Goal: Information Seeking & Learning: Learn about a topic

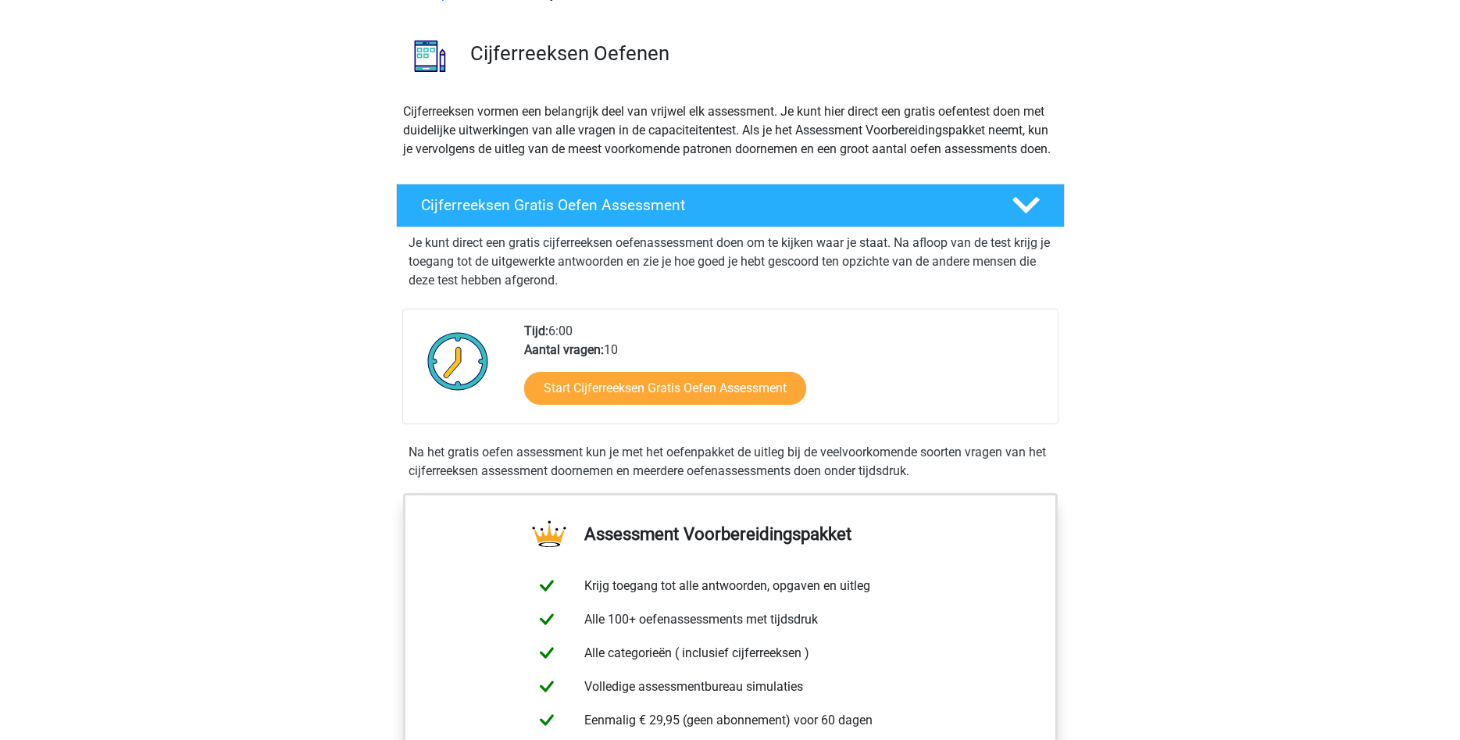
scroll to position [80, 0]
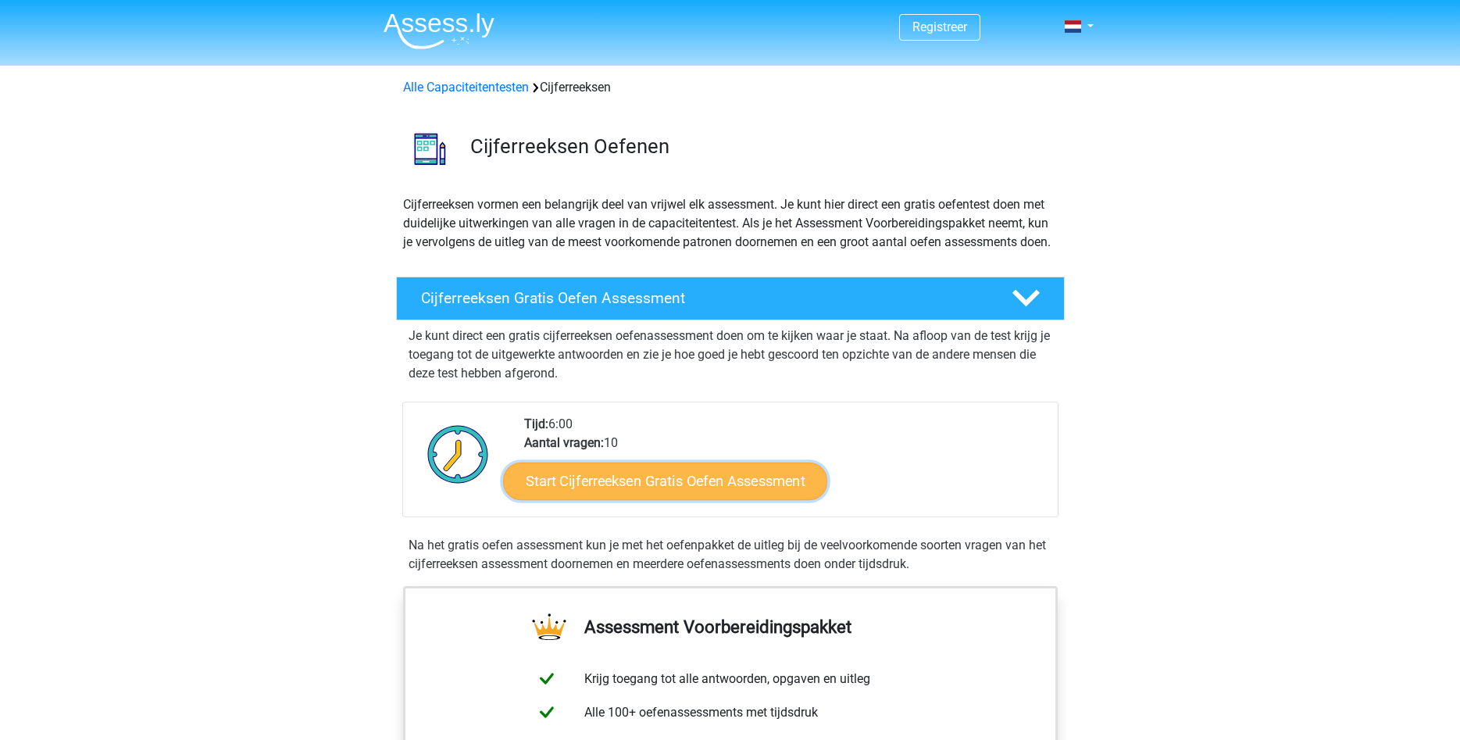
click at [612, 496] on link "Start Cijferreeksen Gratis Oefen Assessment" at bounding box center [665, 480] width 324 height 37
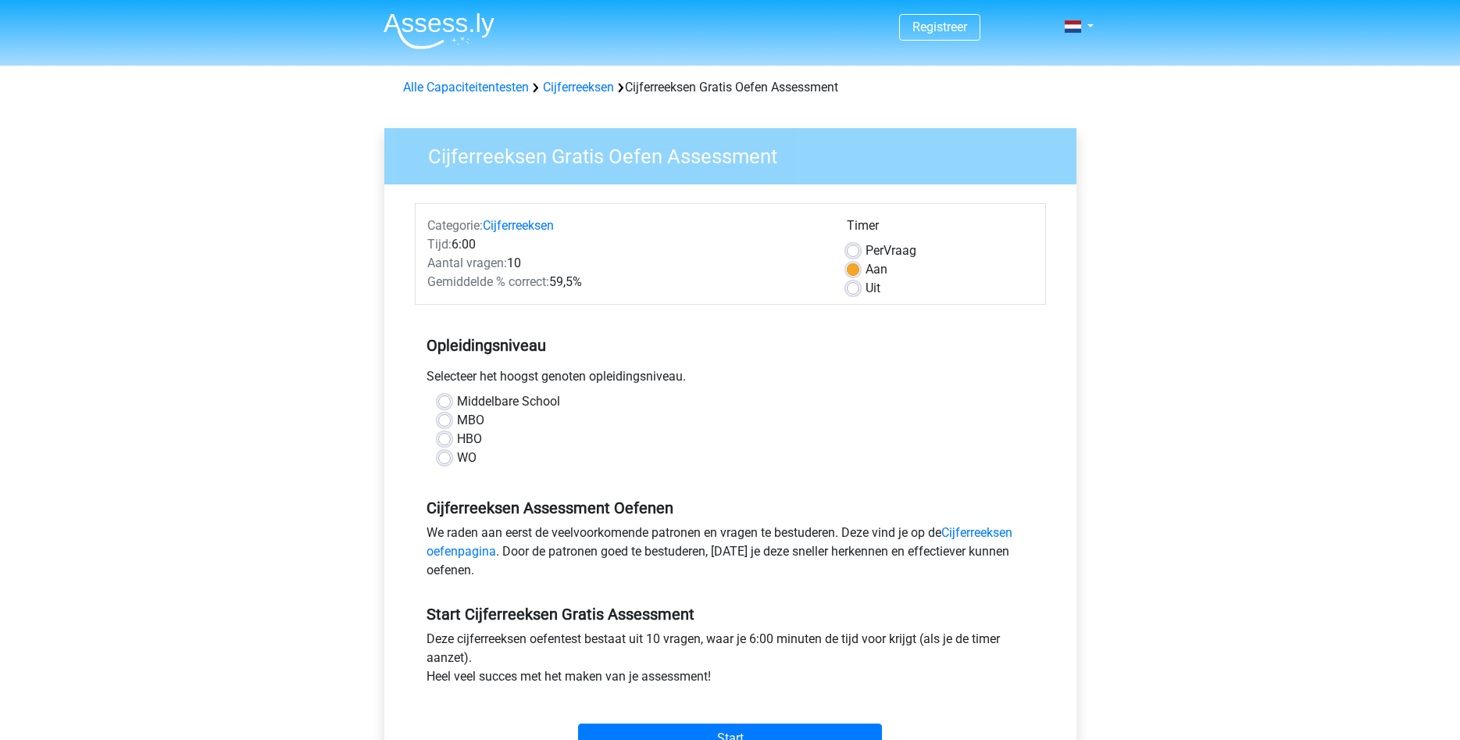
scroll to position [80, 0]
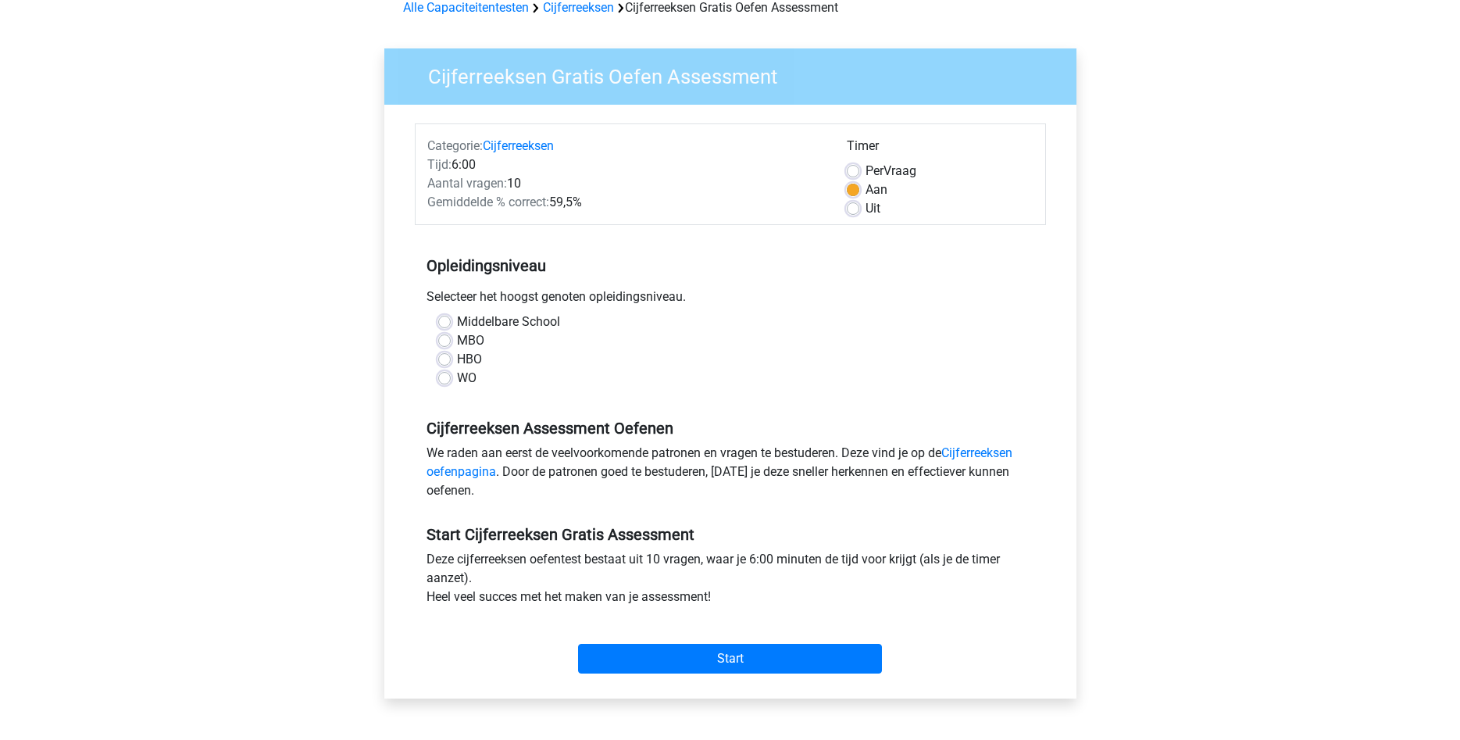
click at [457, 341] on label "MBO" at bounding box center [470, 340] width 27 height 19
click at [446, 341] on input "MBO" at bounding box center [444, 339] width 12 height 16
radio input "true"
click at [692, 657] on input "Start" at bounding box center [730, 659] width 304 height 30
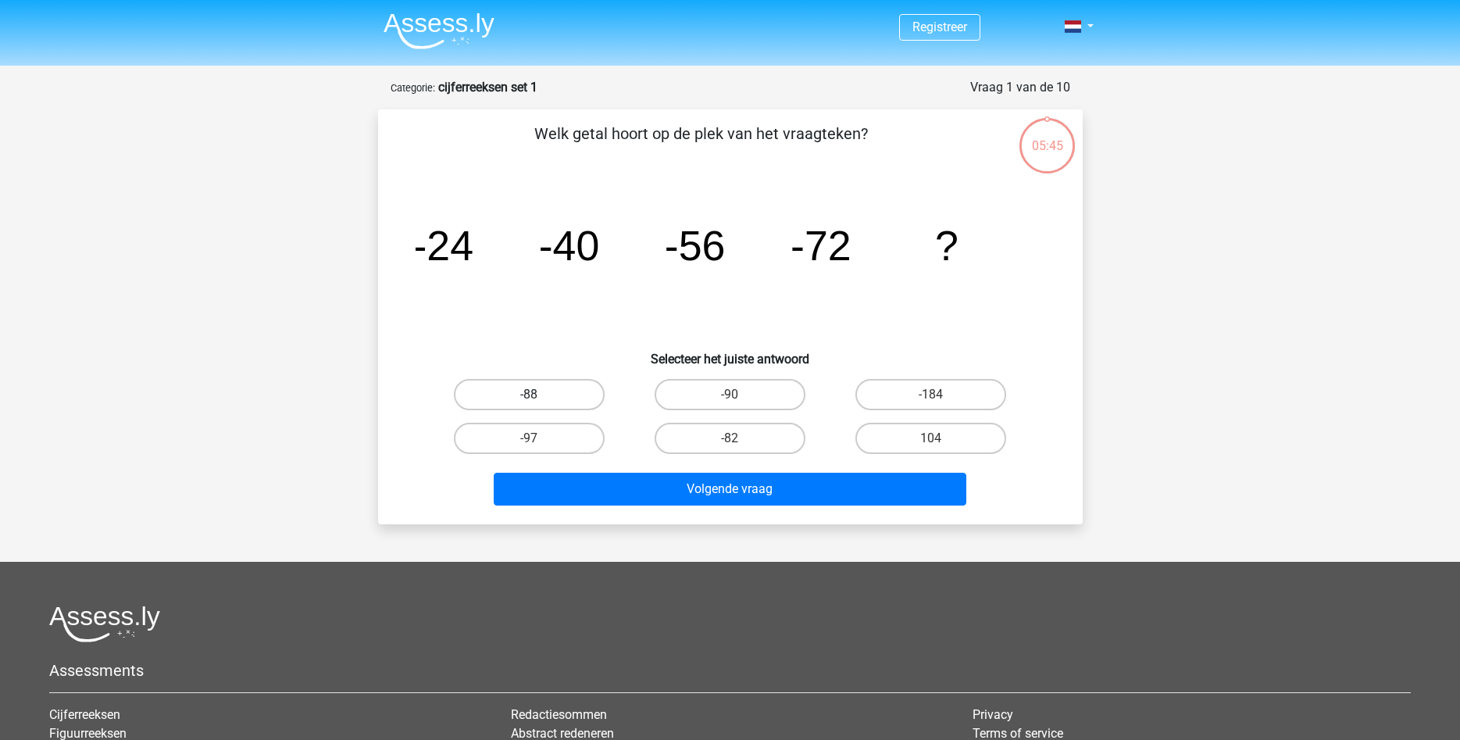
click at [559, 394] on label "-88" at bounding box center [529, 394] width 151 height 31
click at [539, 394] on input "-88" at bounding box center [534, 399] width 10 height 10
radio input "true"
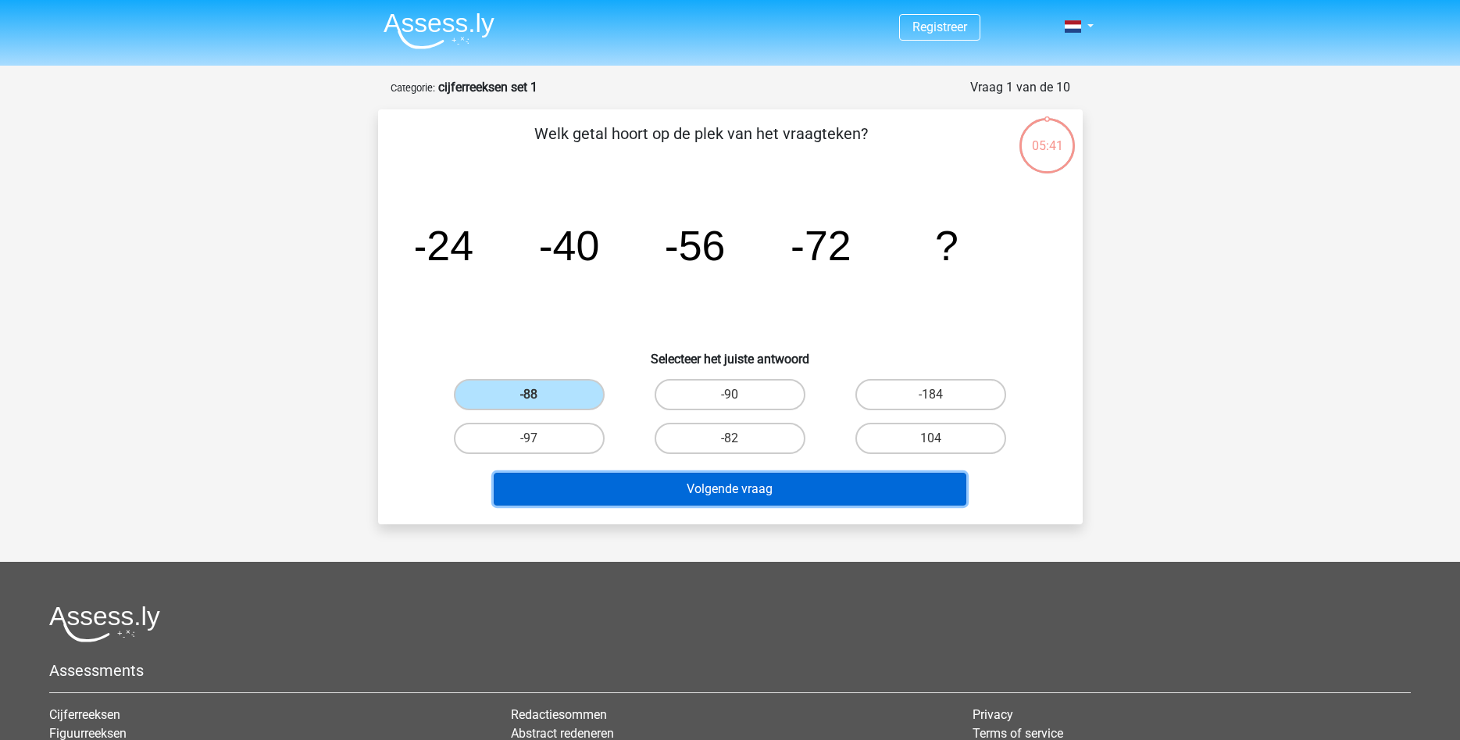
click at [600, 482] on button "Volgende vraag" at bounding box center [730, 489] width 473 height 33
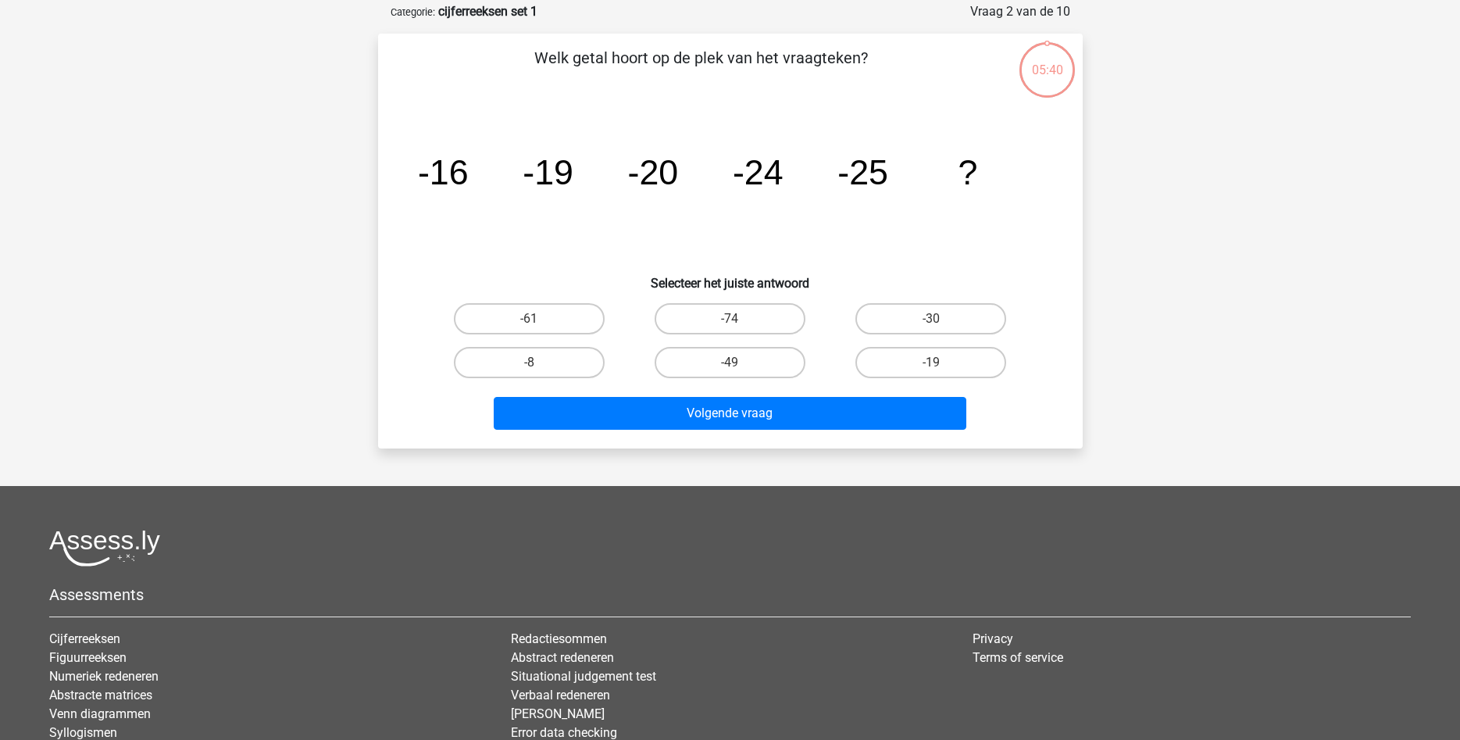
scroll to position [78, 0]
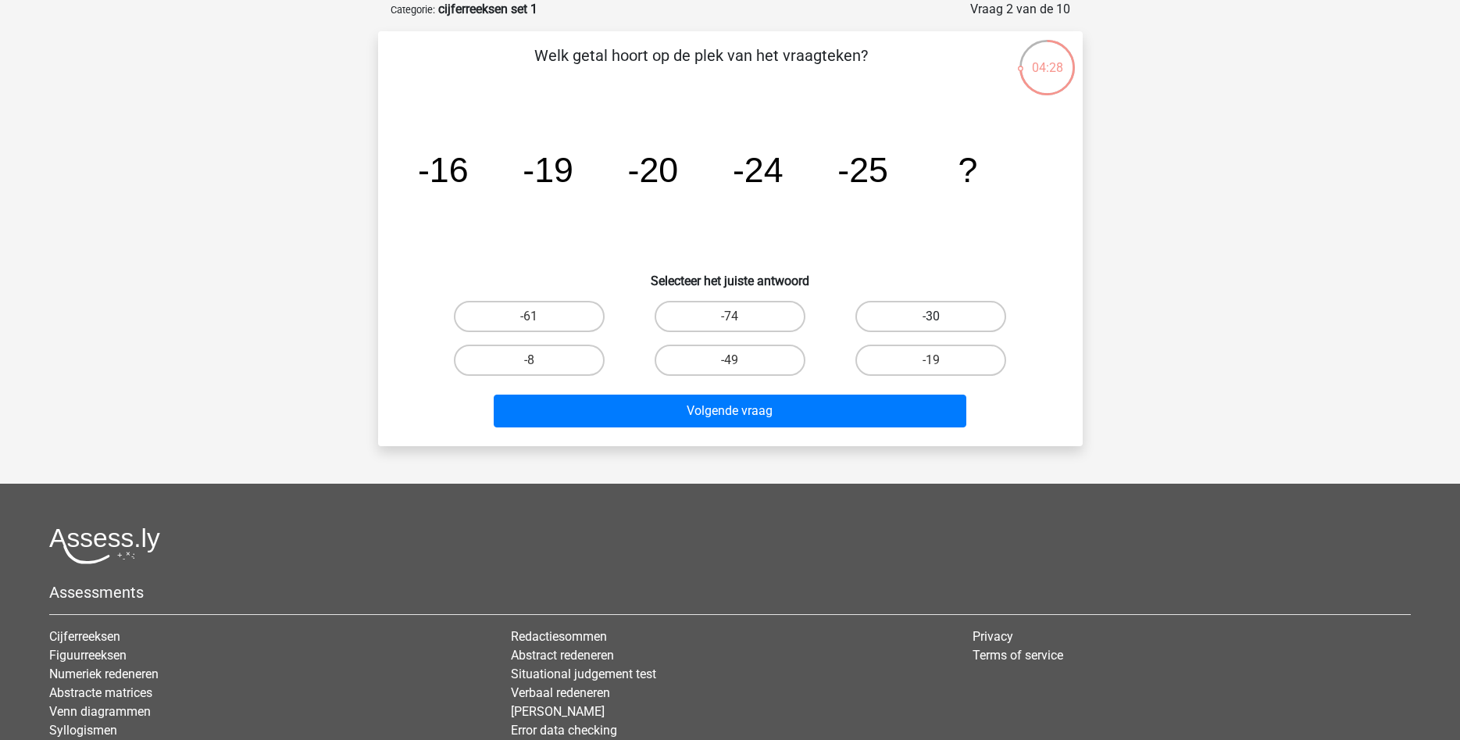
click at [957, 308] on label "-30" at bounding box center [930, 316] width 151 height 31
click at [941, 316] on input "-30" at bounding box center [936, 321] width 10 height 10
radio input "true"
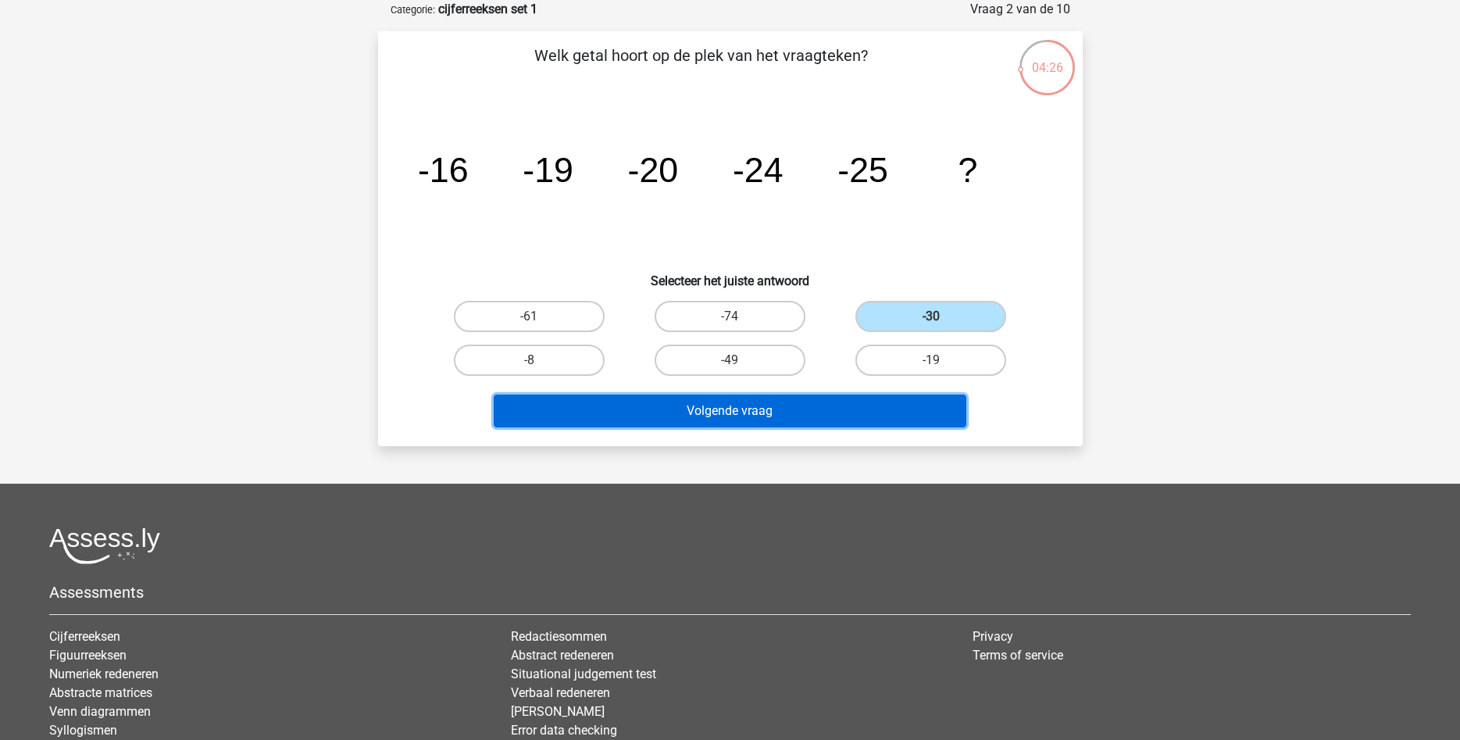
click at [748, 407] on button "Volgende vraag" at bounding box center [730, 410] width 473 height 33
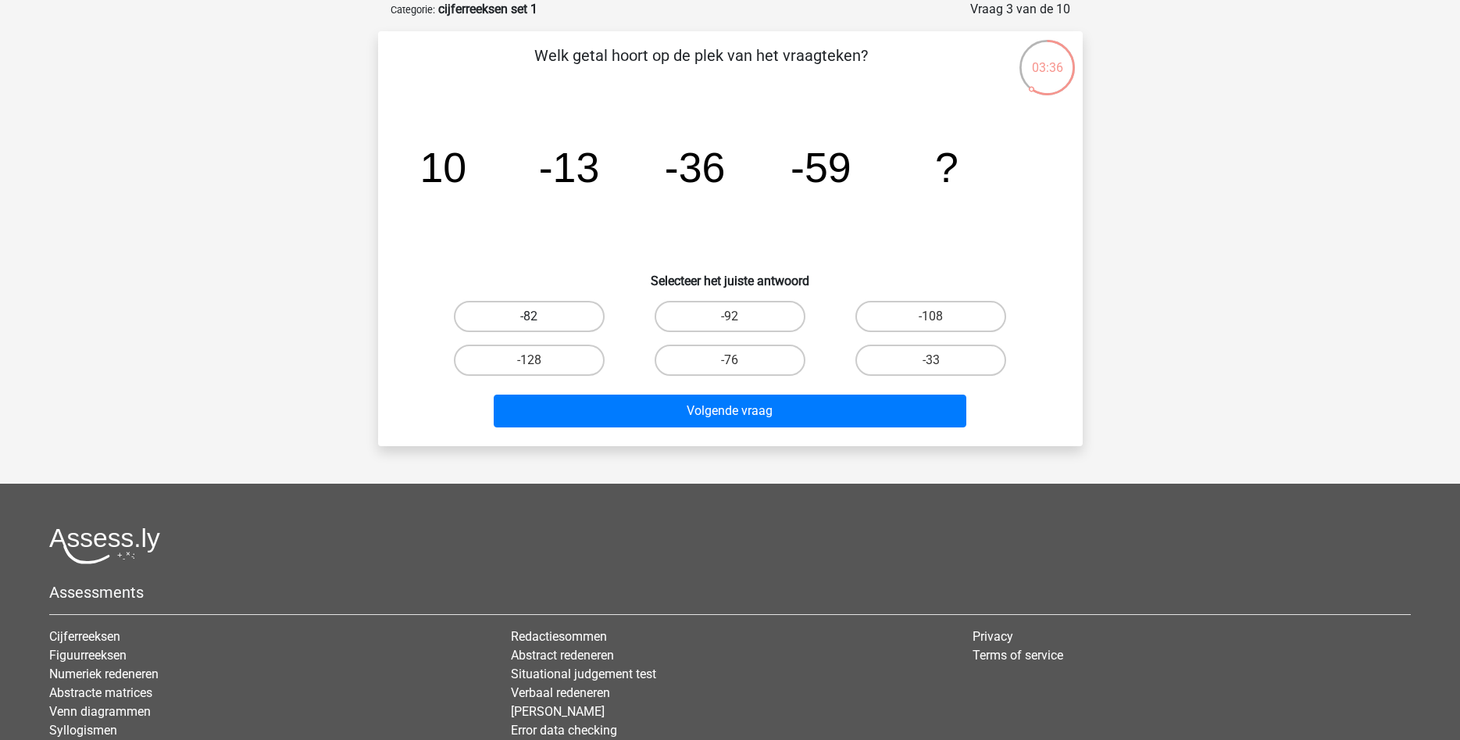
click at [562, 318] on label "-82" at bounding box center [529, 316] width 151 height 31
click at [539, 318] on input "-82" at bounding box center [534, 321] width 10 height 10
radio input "true"
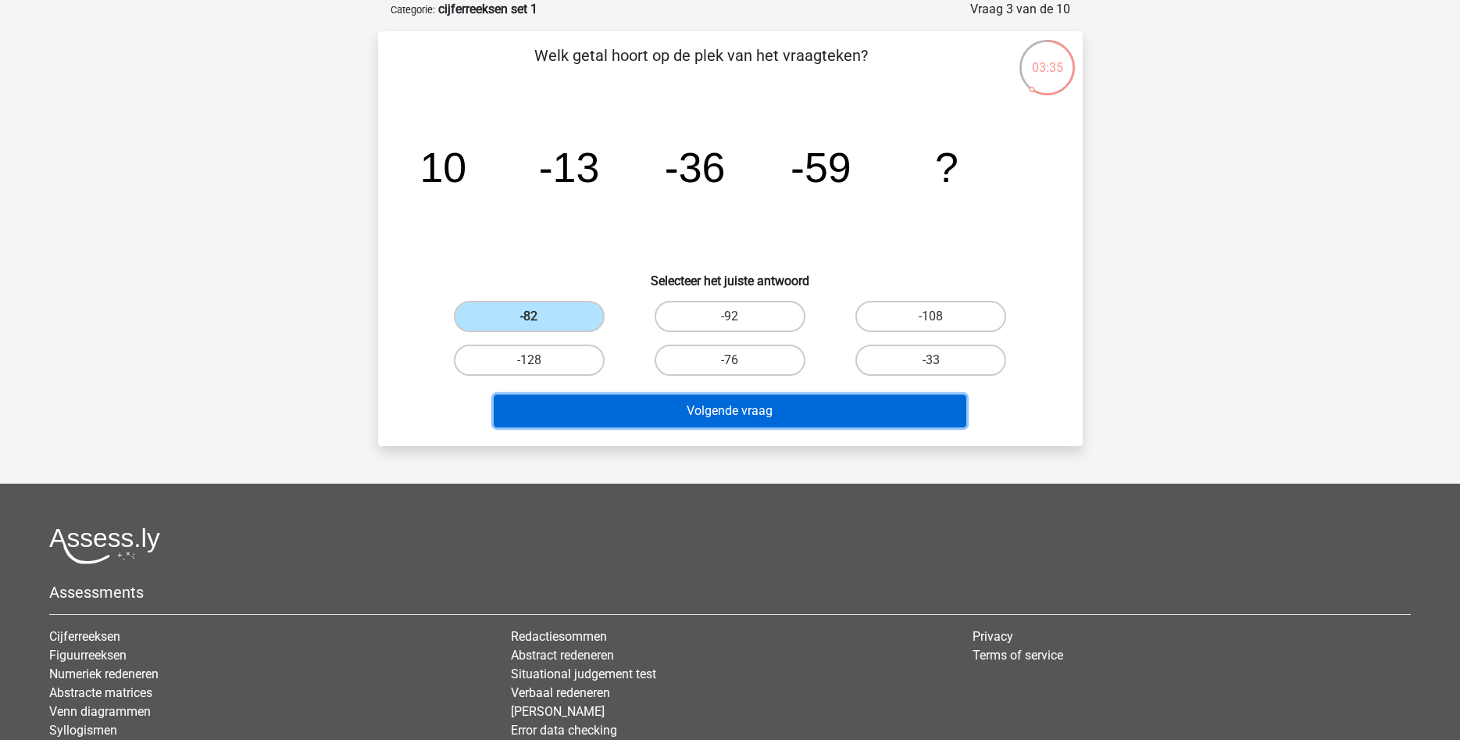
click at [637, 408] on button "Volgende vraag" at bounding box center [730, 410] width 473 height 33
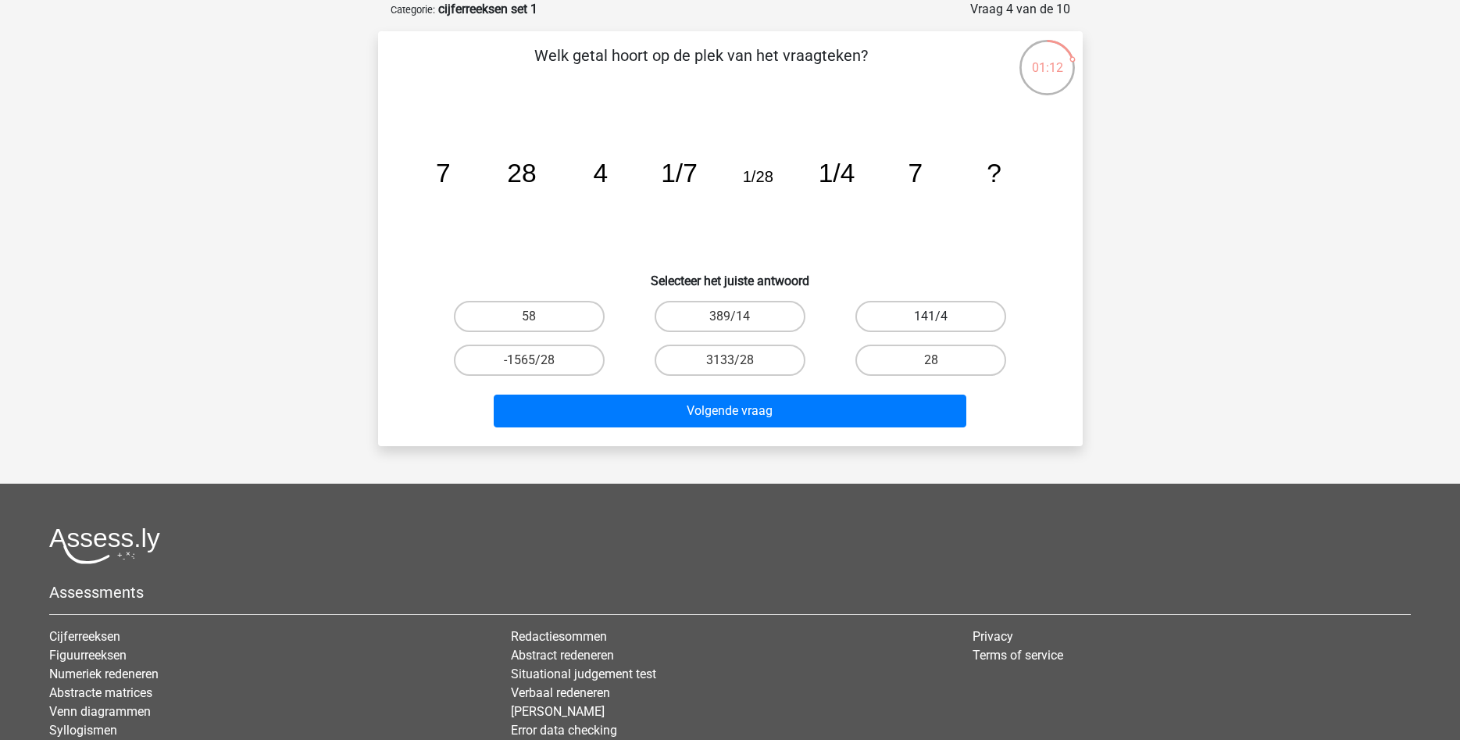
click at [926, 314] on label "141/4" at bounding box center [930, 316] width 151 height 31
click at [931, 316] on input "141/4" at bounding box center [936, 321] width 10 height 10
radio input "true"
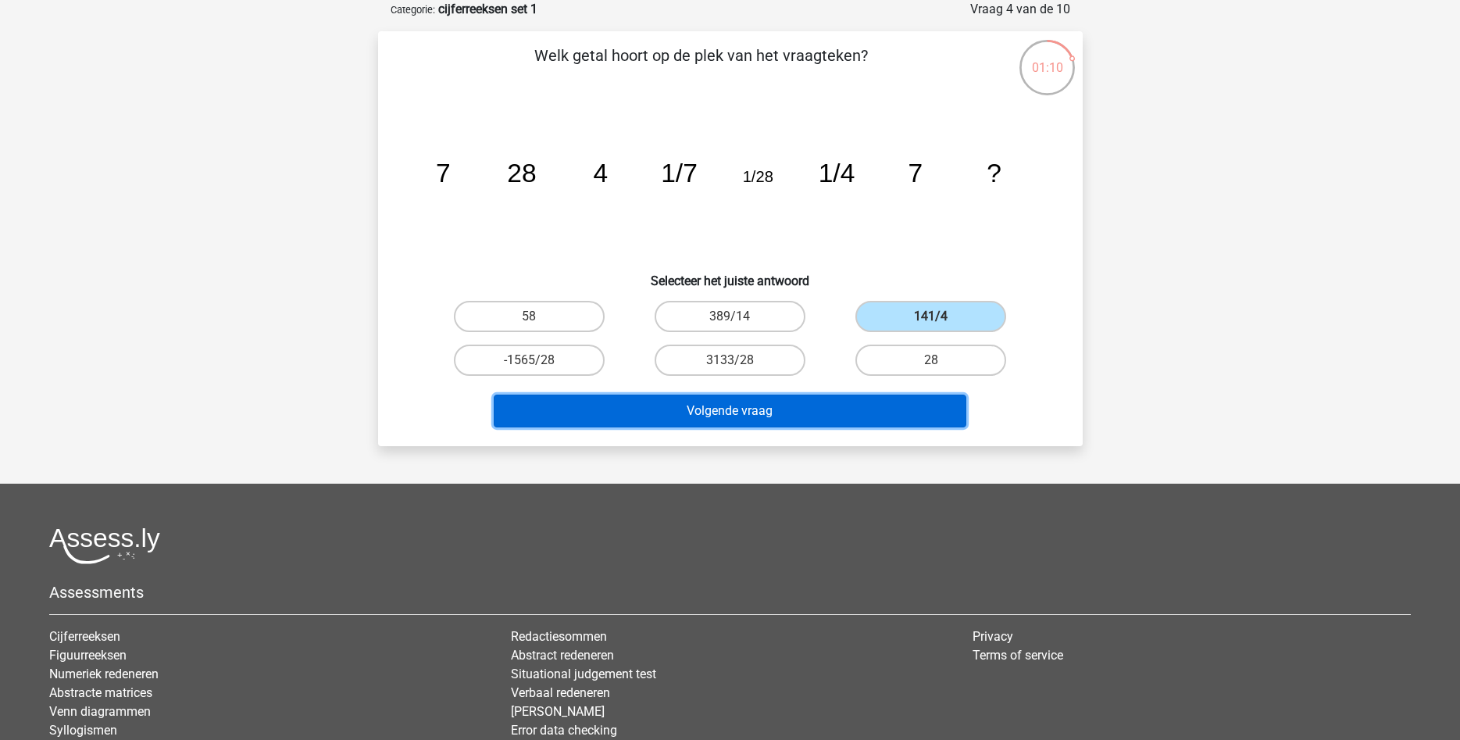
click at [812, 403] on button "Volgende vraag" at bounding box center [730, 410] width 473 height 33
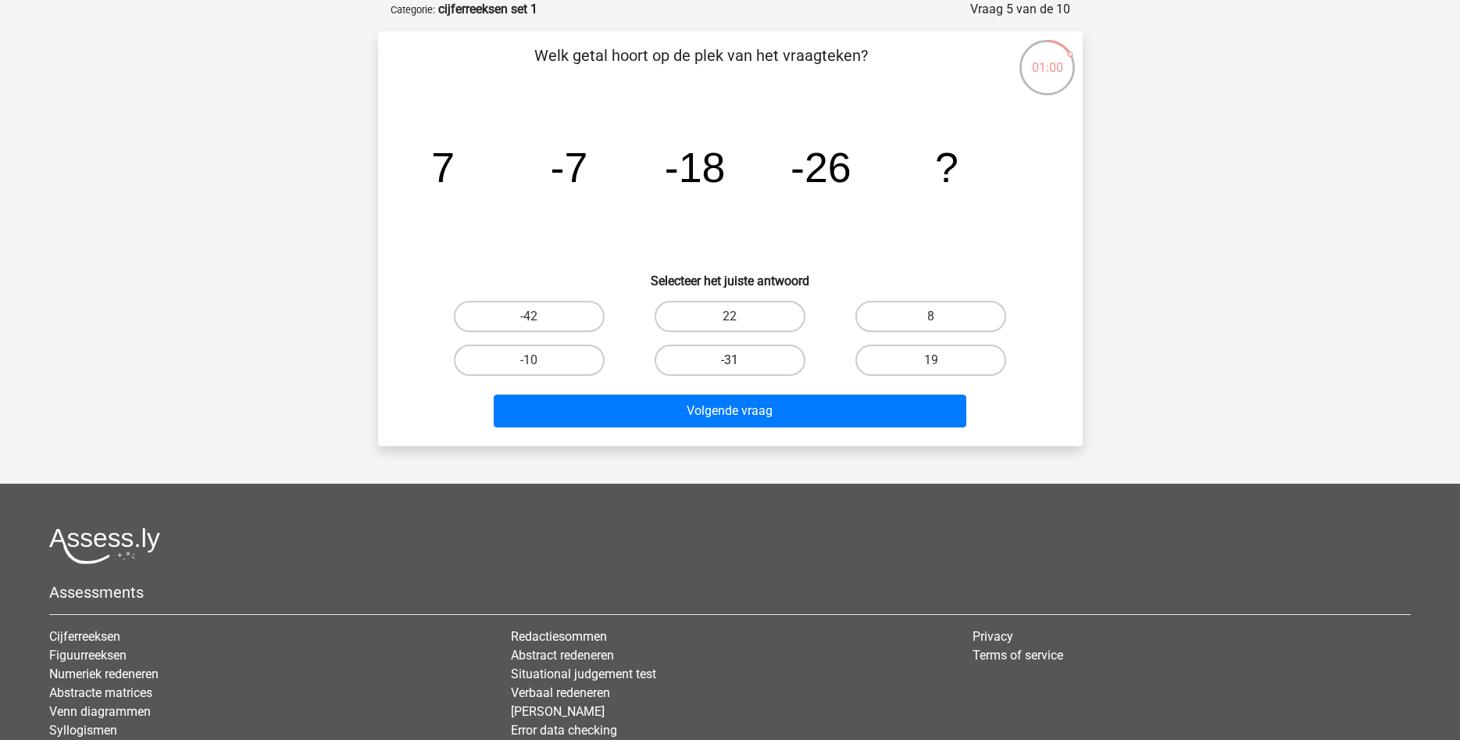
click at [735, 353] on label "-31" at bounding box center [730, 359] width 151 height 31
click at [735, 360] on input "-31" at bounding box center [735, 365] width 10 height 10
radio input "true"
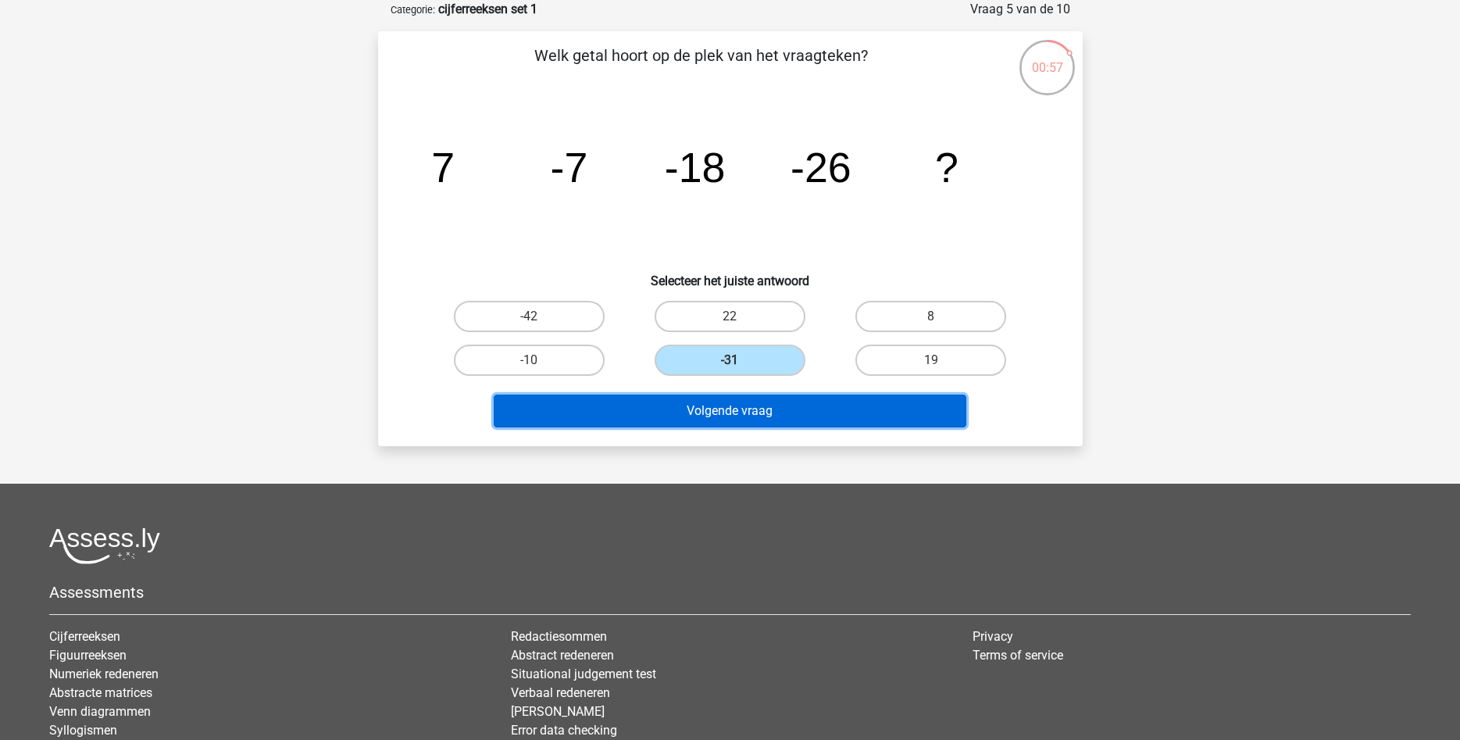
click at [762, 413] on button "Volgende vraag" at bounding box center [730, 410] width 473 height 33
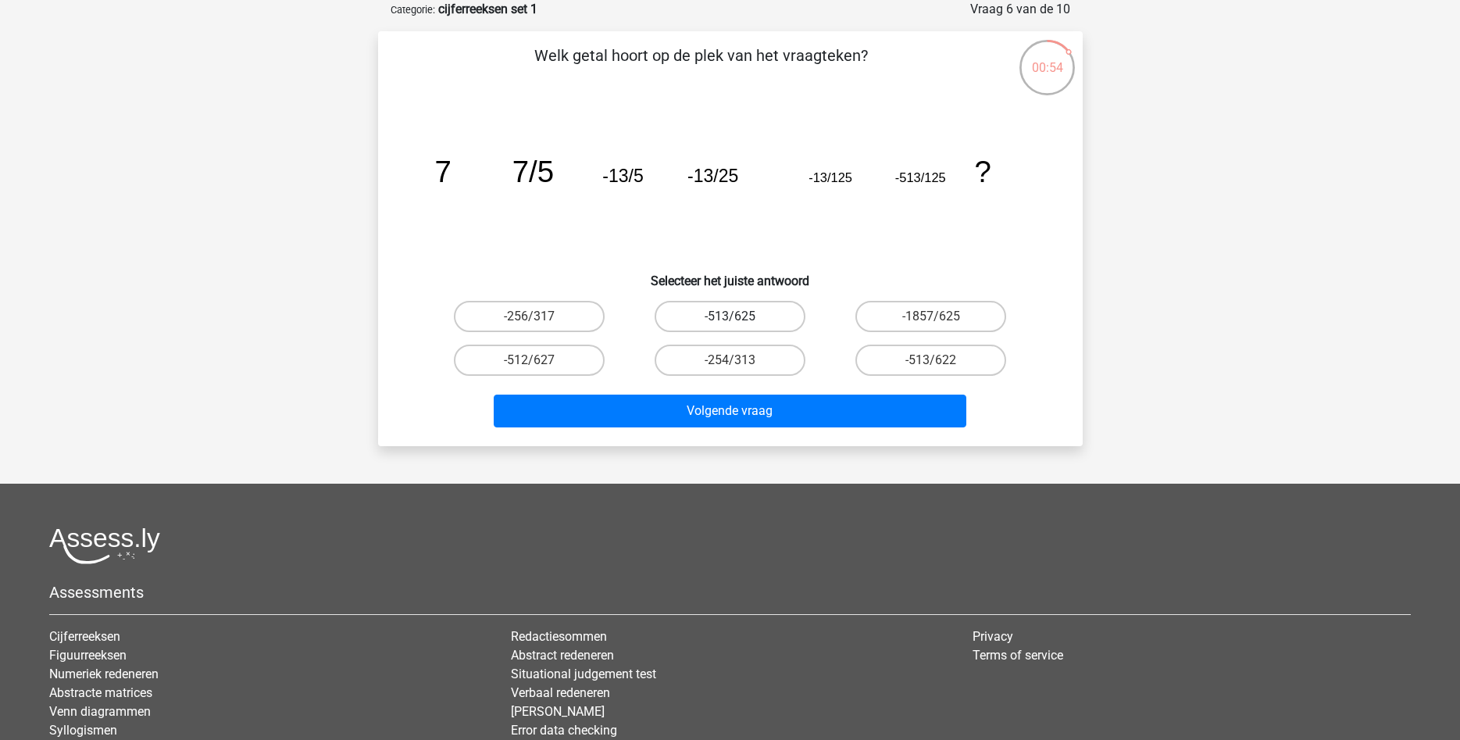
click at [751, 312] on label "-513/625" at bounding box center [730, 316] width 151 height 31
click at [740, 316] on input "-513/625" at bounding box center [735, 321] width 10 height 10
radio input "true"
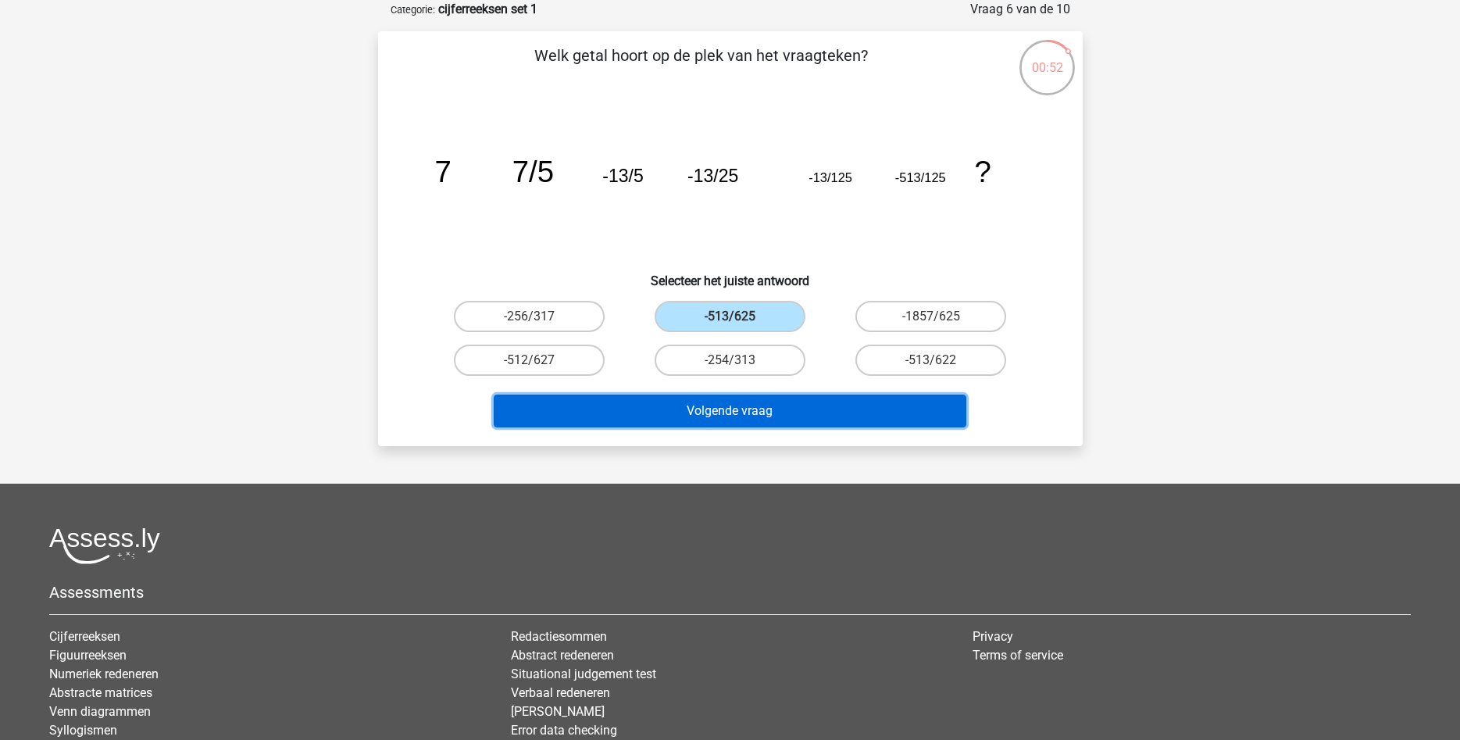
click at [776, 404] on button "Volgende vraag" at bounding box center [730, 410] width 473 height 33
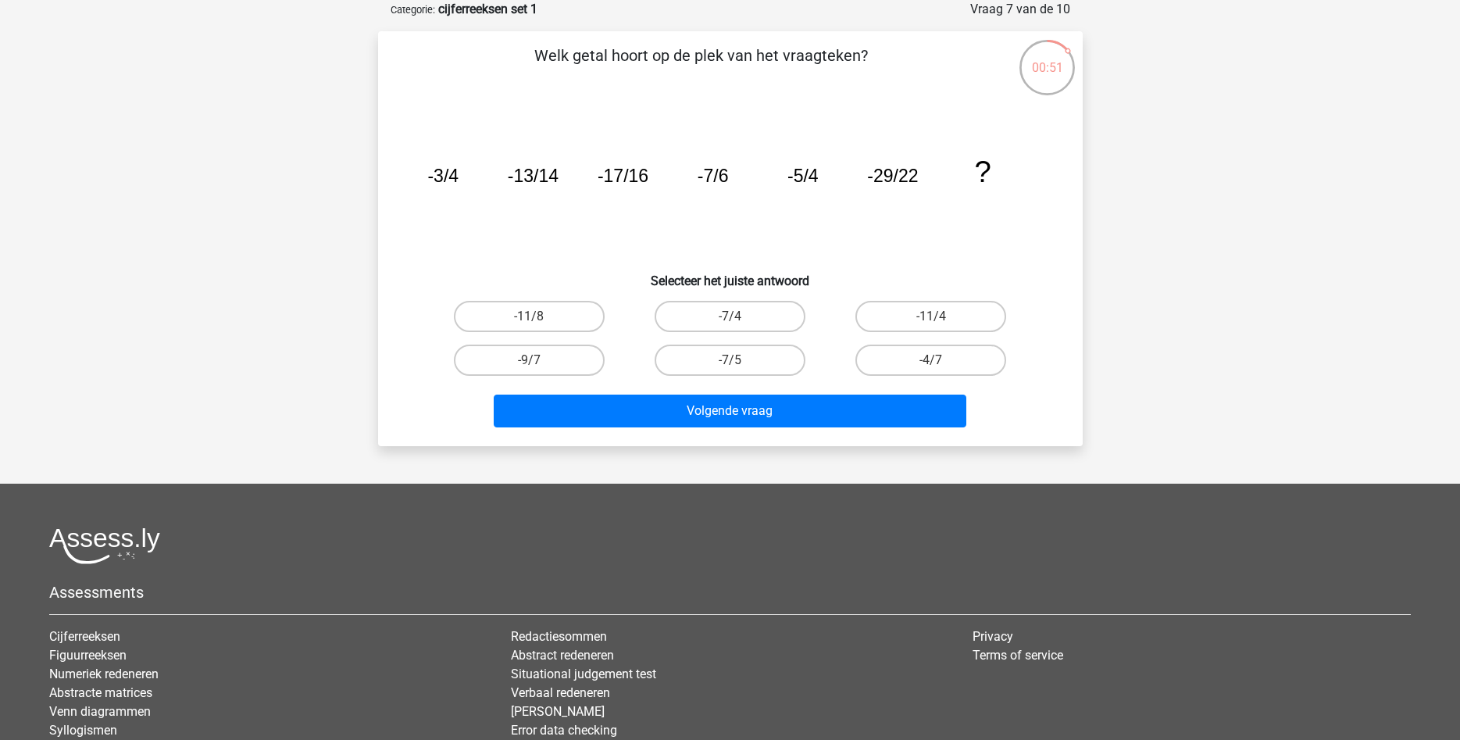
click at [459, 173] on tspan "-5/4" at bounding box center [442, 176] width 31 height 20
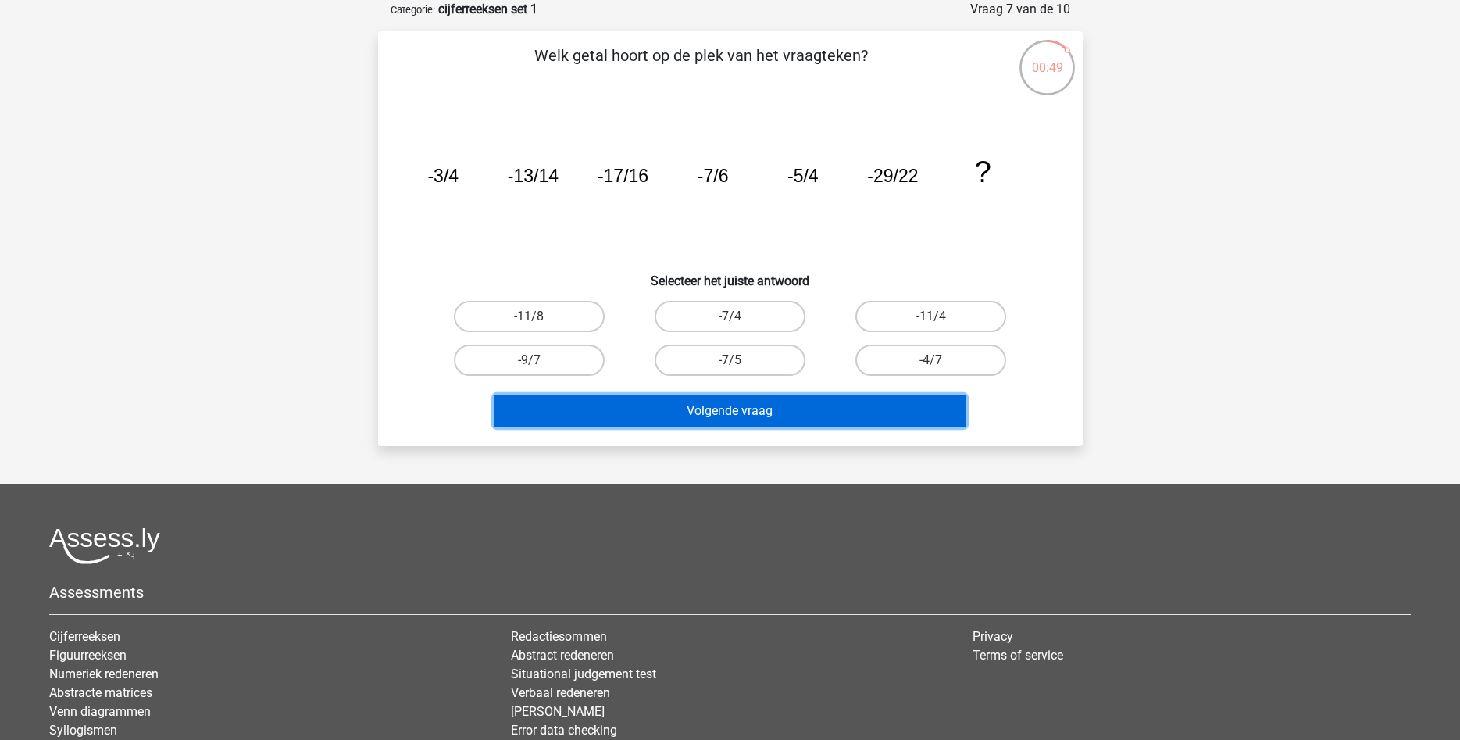
click at [823, 412] on button "Volgende vraag" at bounding box center [730, 410] width 473 height 33
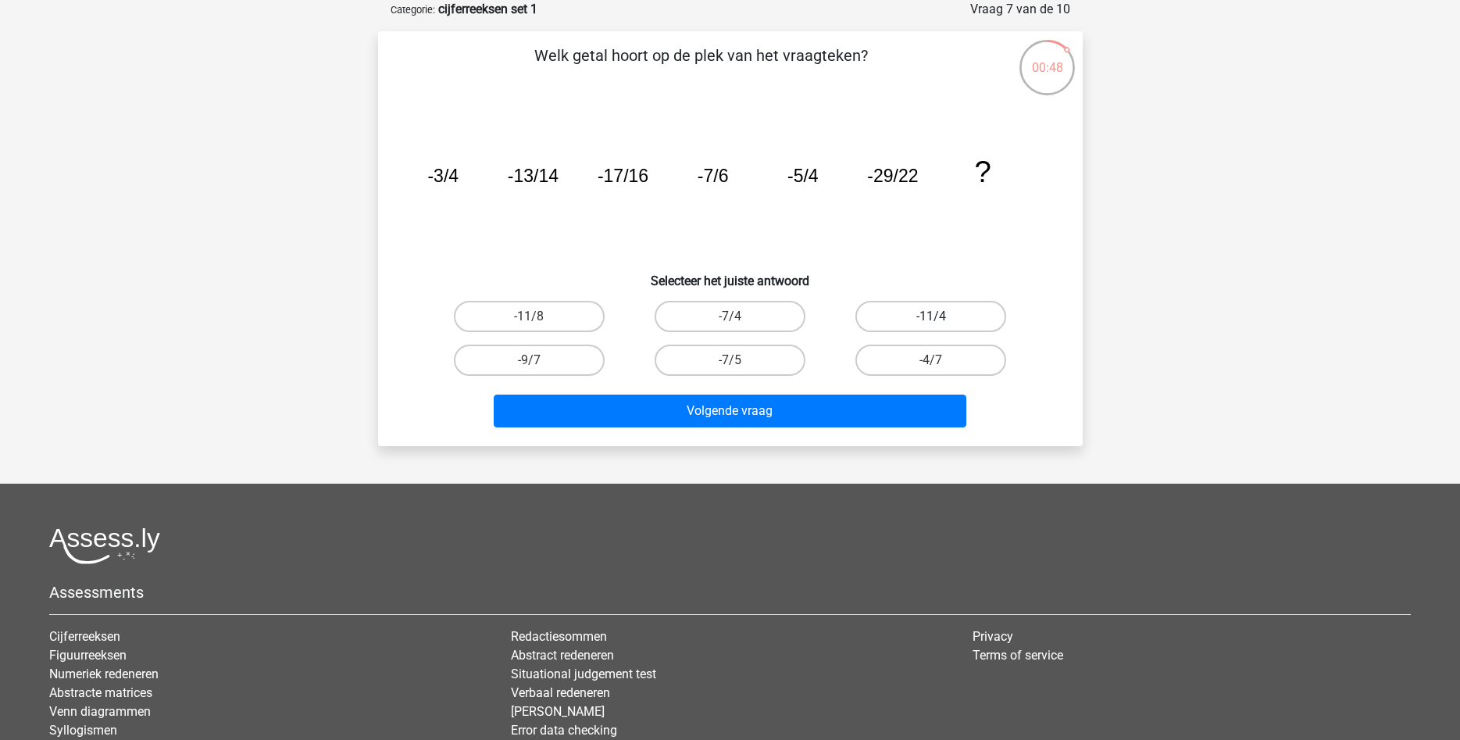
click at [896, 316] on label "-11/4" at bounding box center [930, 316] width 151 height 31
click at [931, 316] on input "-11/4" at bounding box center [936, 321] width 10 height 10
radio input "true"
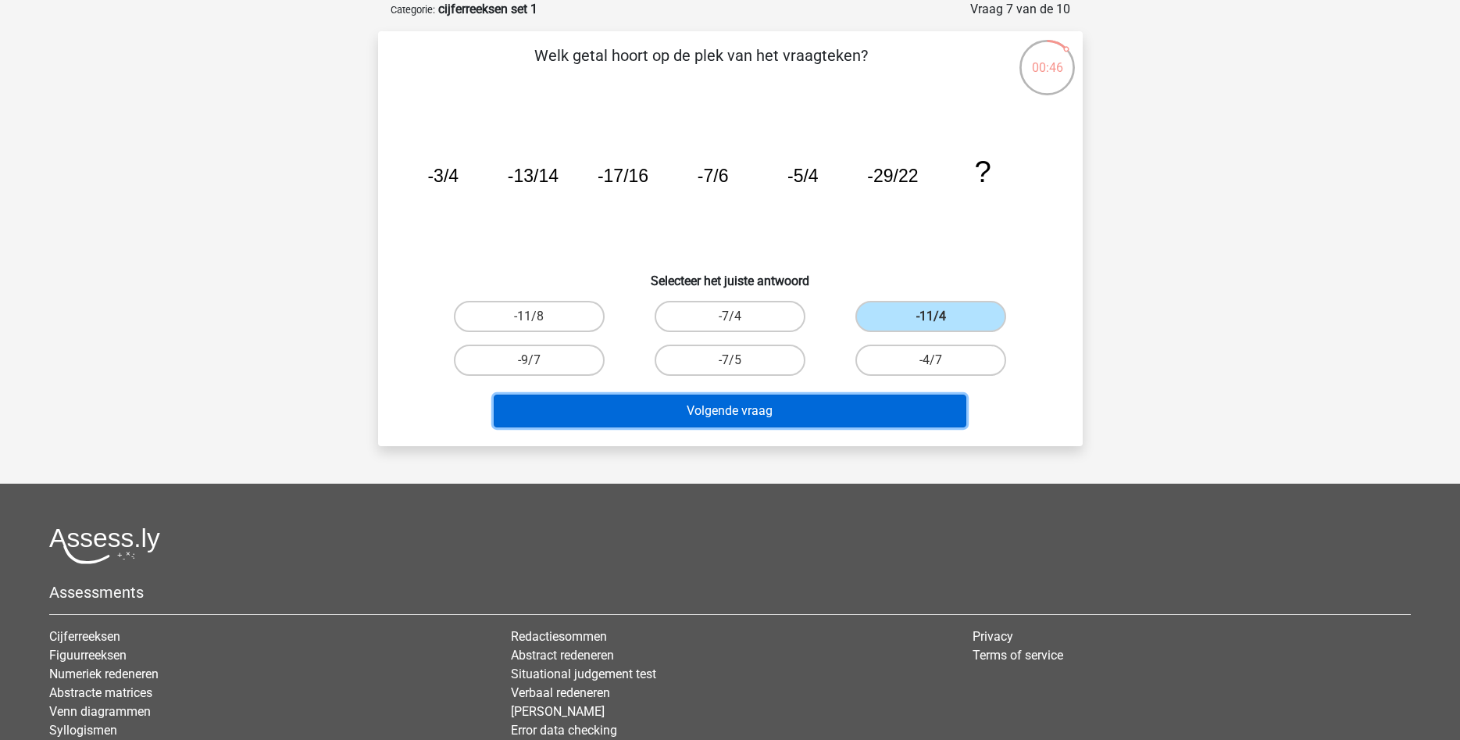
click at [859, 405] on button "Volgende vraag" at bounding box center [730, 410] width 473 height 33
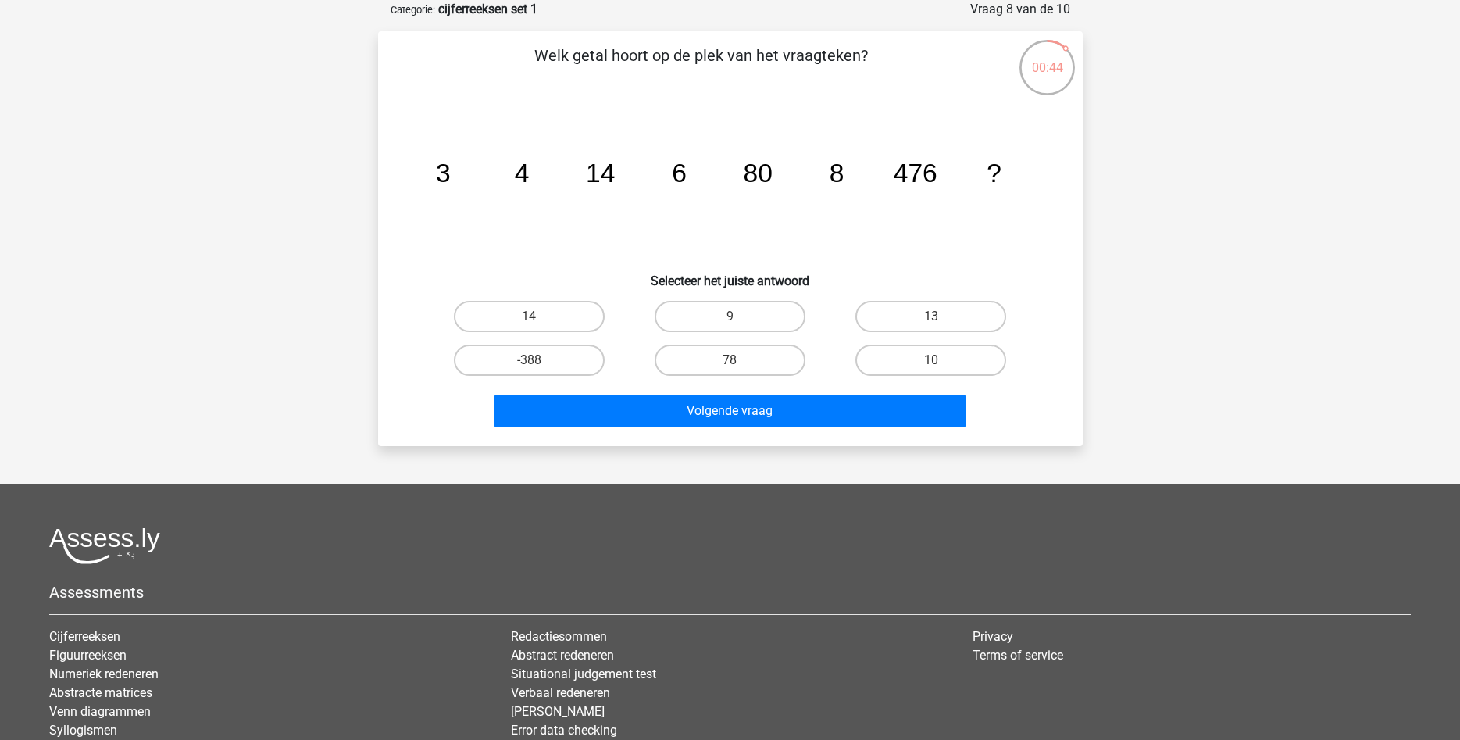
click at [450, 176] on tspan "476" at bounding box center [442, 173] width 15 height 29
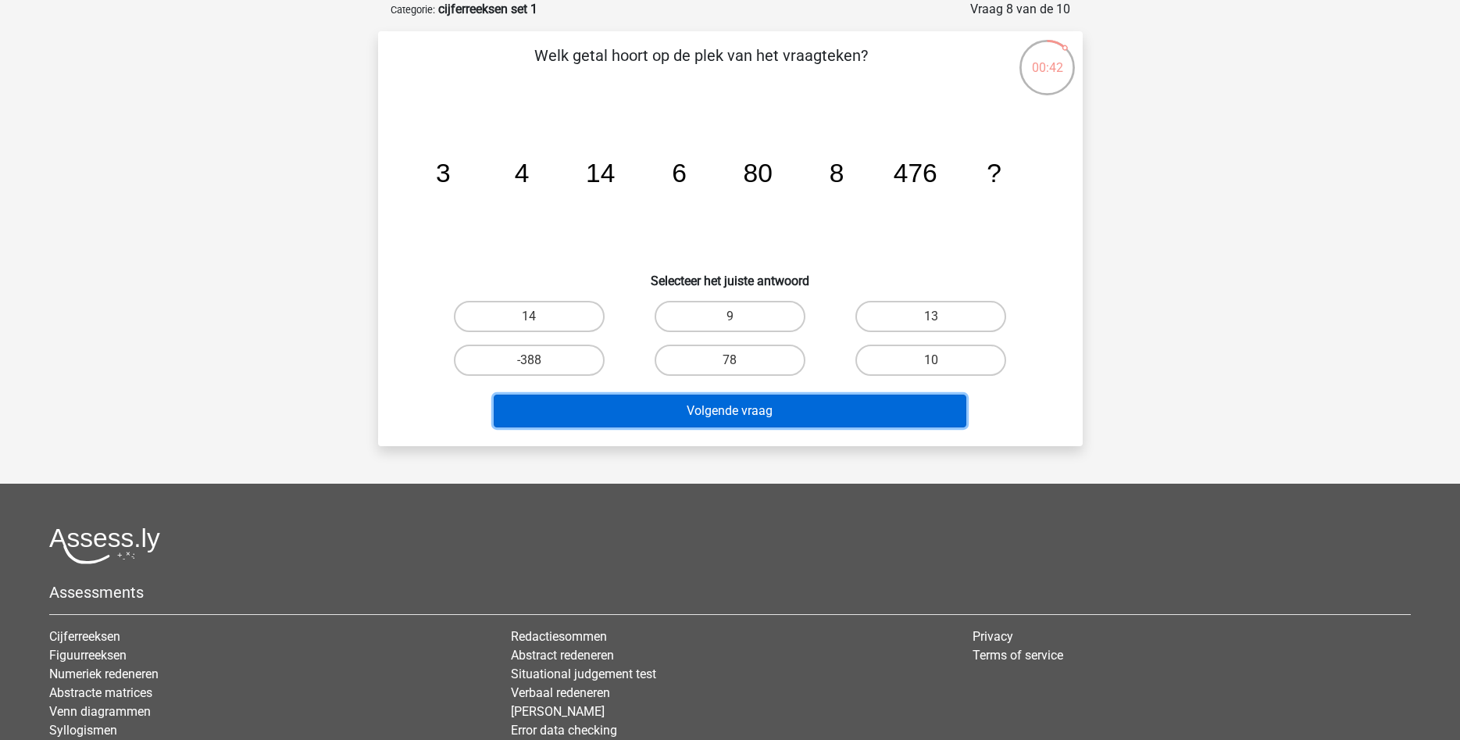
click at [898, 398] on button "Volgende vraag" at bounding box center [730, 410] width 473 height 33
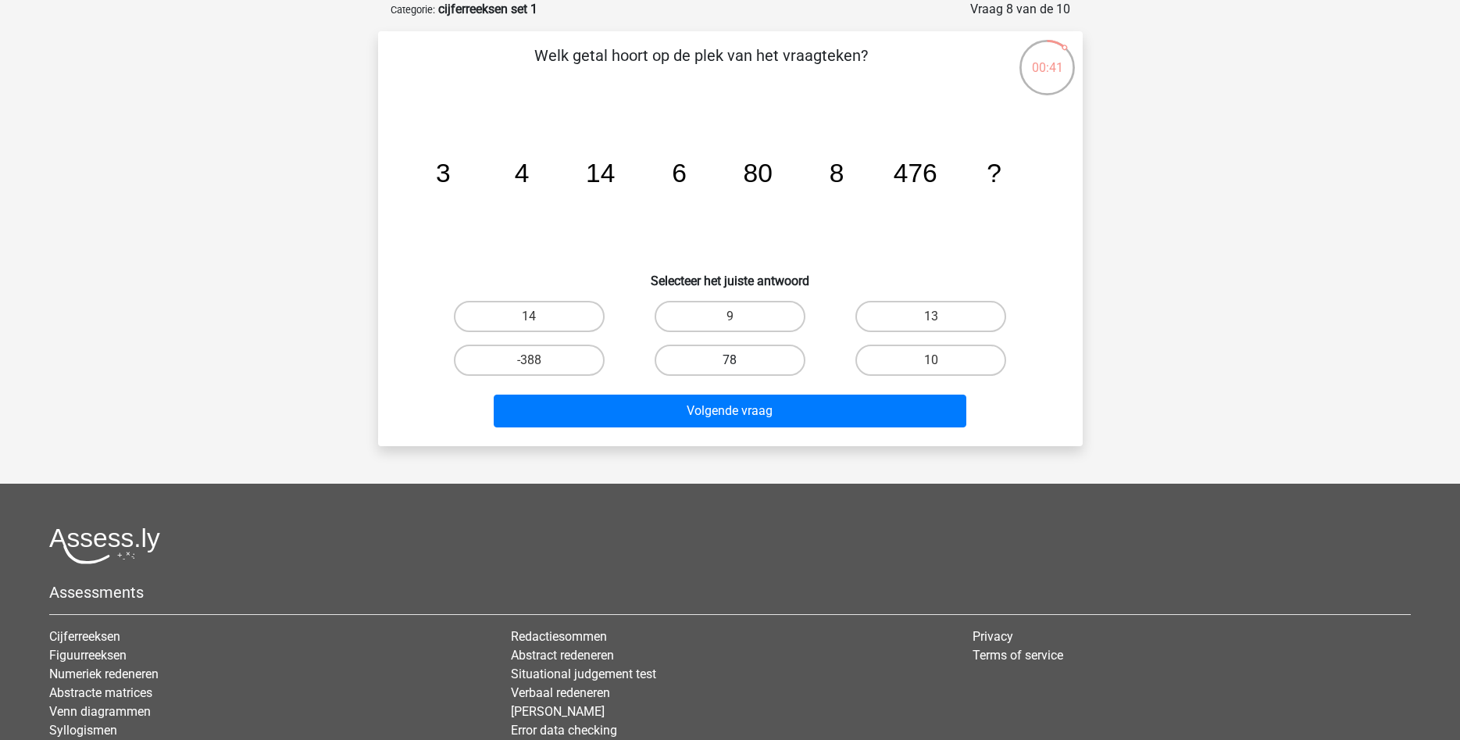
click at [762, 366] on label "78" at bounding box center [730, 359] width 151 height 31
click at [740, 366] on input "78" at bounding box center [735, 365] width 10 height 10
radio input "true"
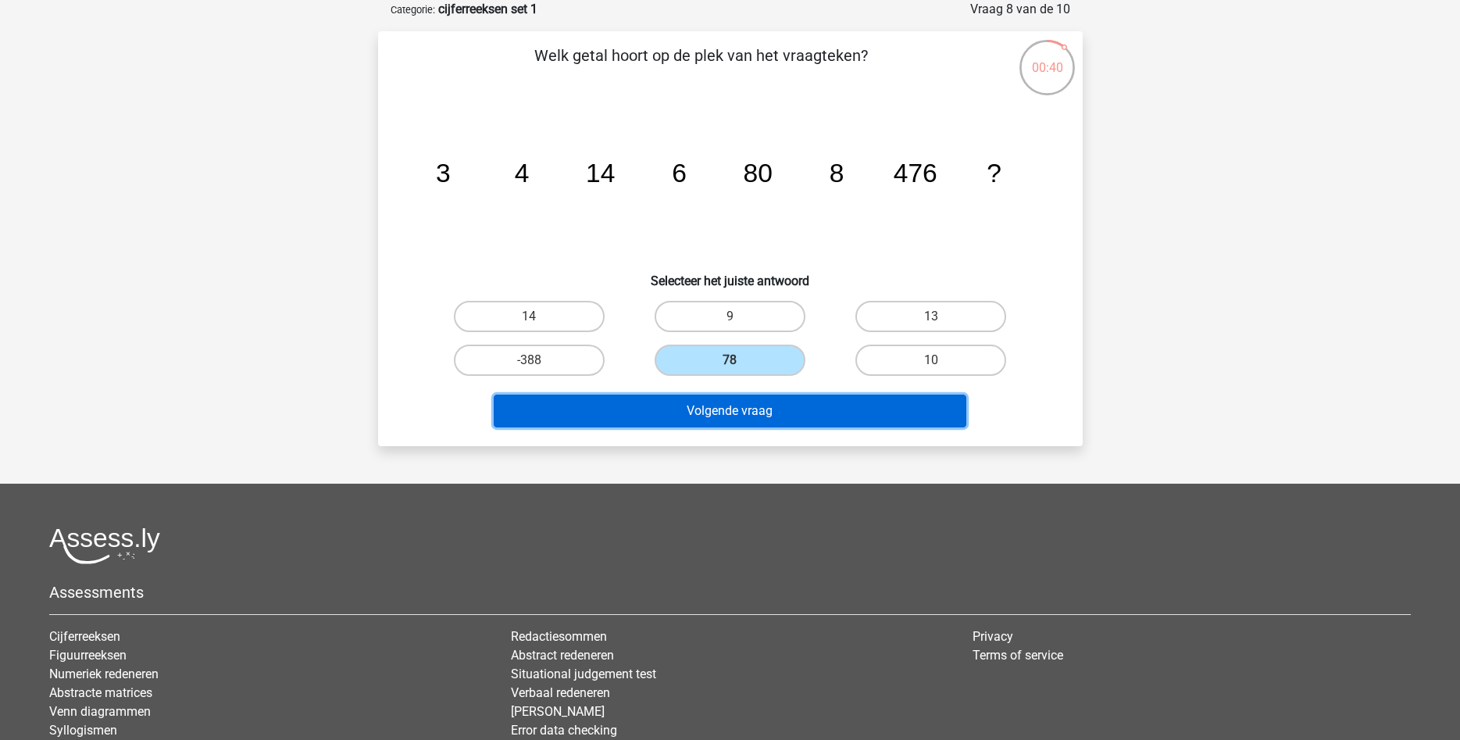
click at [787, 407] on button "Volgende vraag" at bounding box center [730, 410] width 473 height 33
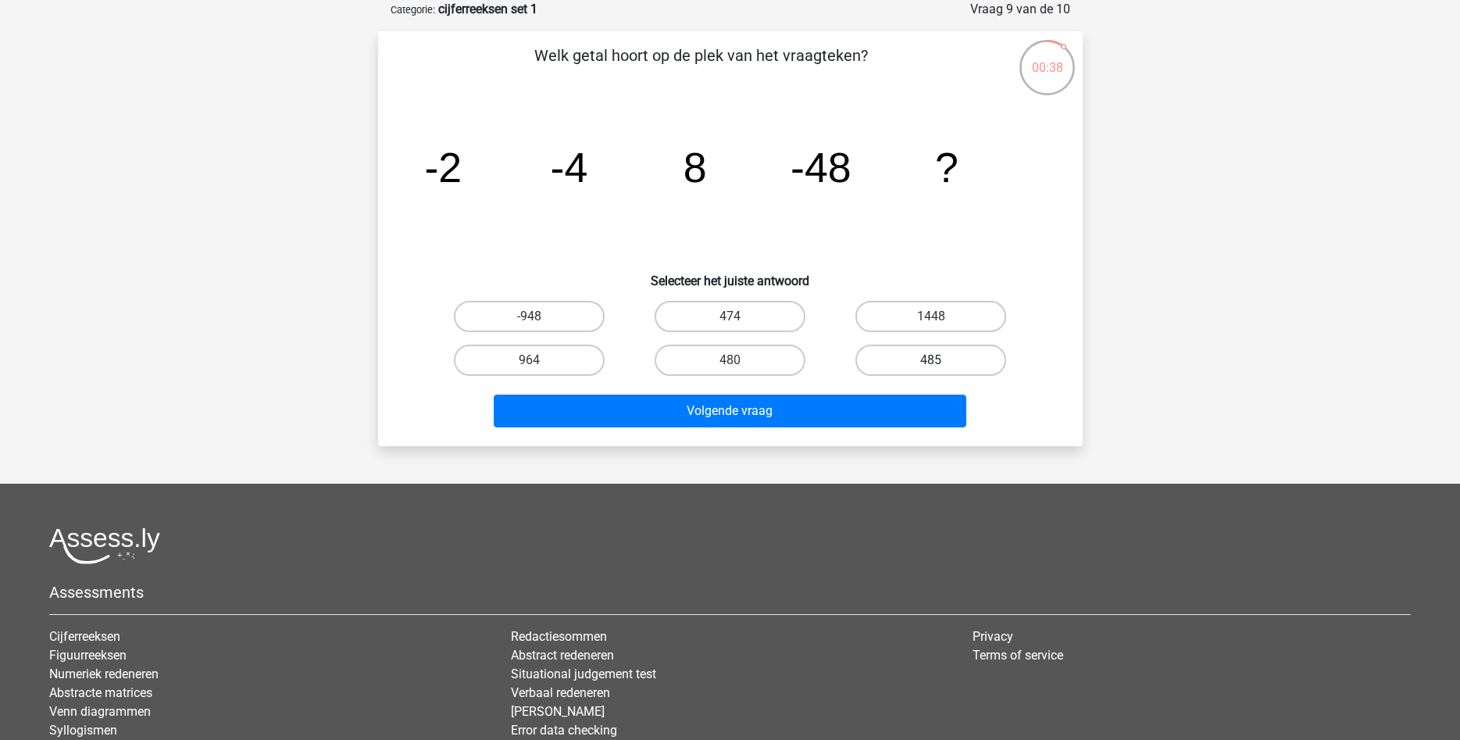
click at [890, 354] on label "485" at bounding box center [930, 359] width 151 height 31
click at [931, 360] on input "485" at bounding box center [936, 365] width 10 height 10
radio input "true"
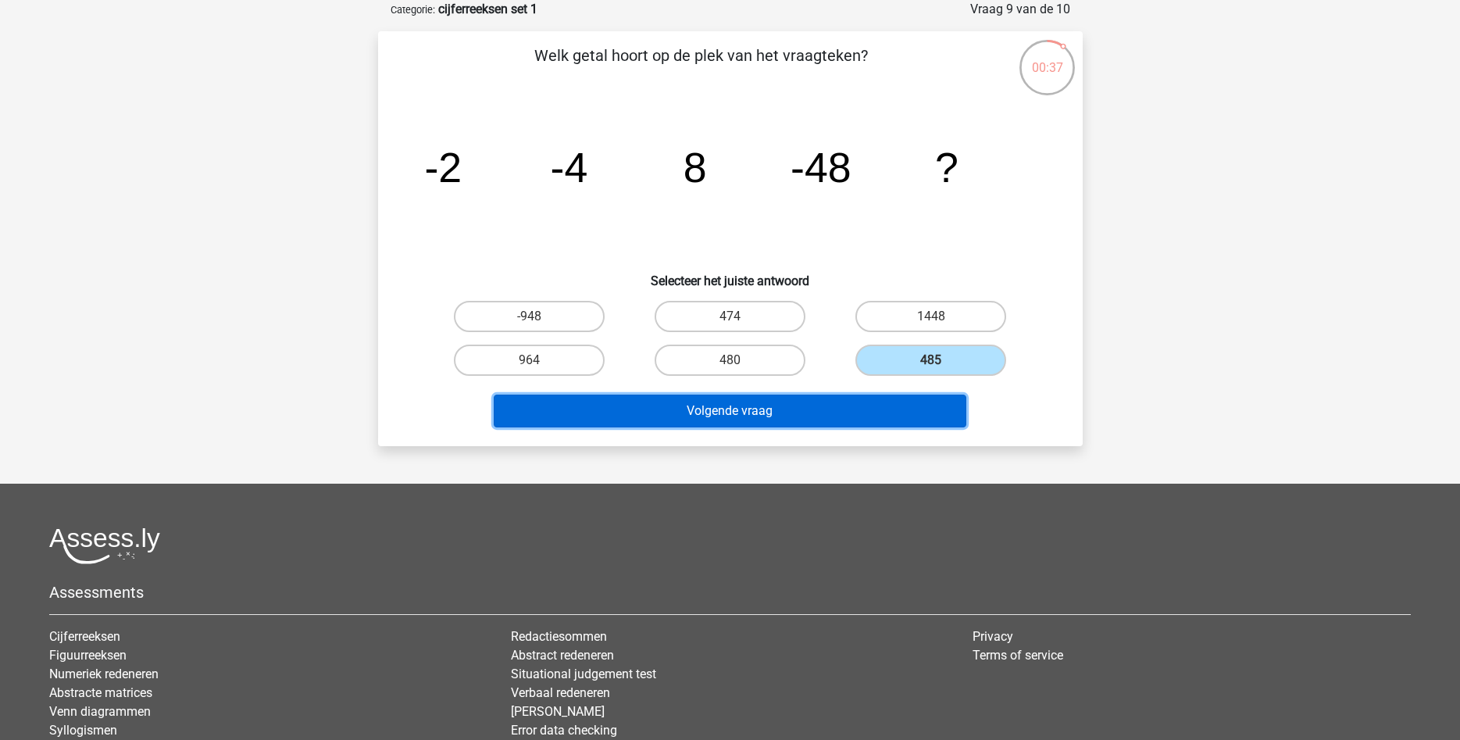
click at [868, 407] on button "Volgende vraag" at bounding box center [730, 410] width 473 height 33
click at [798, 409] on button "Resultaten" at bounding box center [730, 410] width 473 height 33
click at [736, 409] on button "Resultaten" at bounding box center [730, 410] width 473 height 33
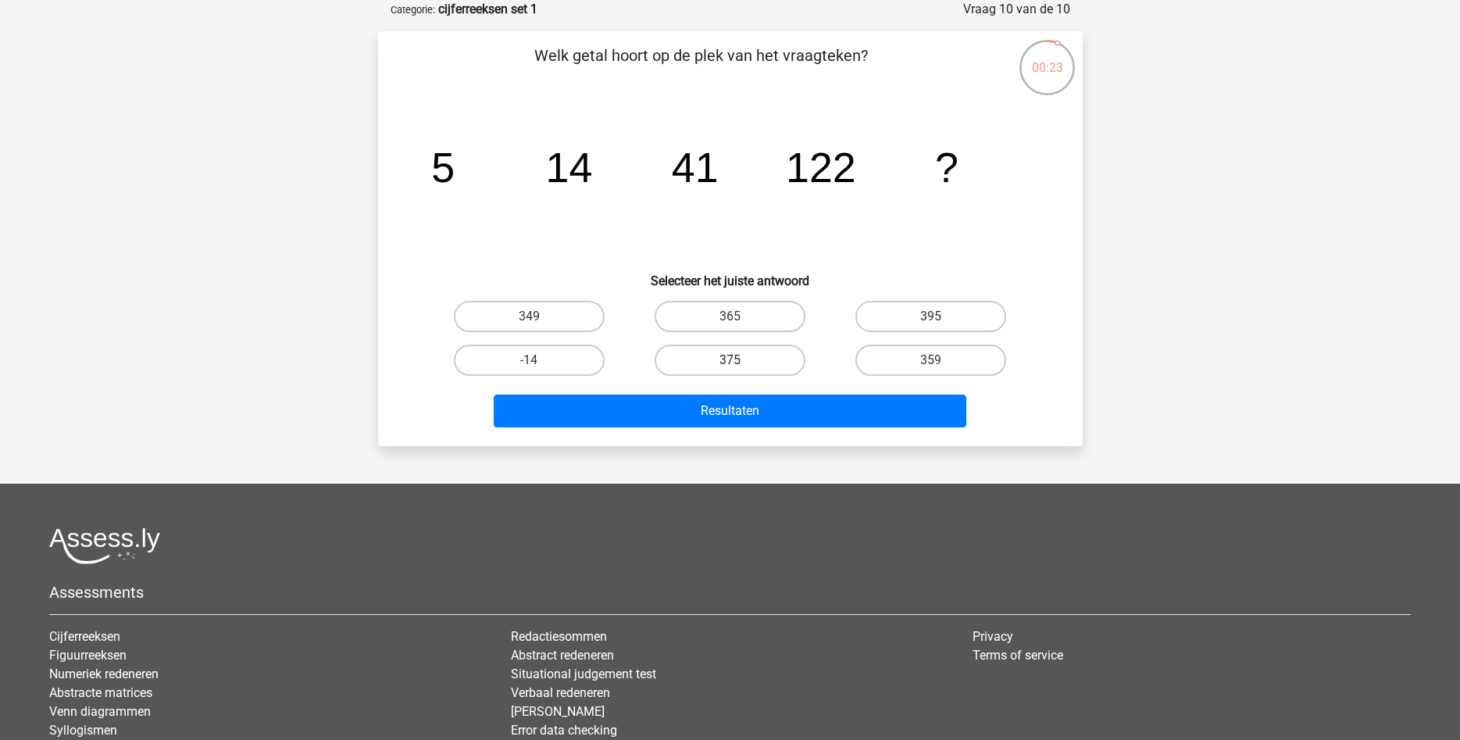
click at [726, 360] on label "375" at bounding box center [730, 359] width 151 height 31
click at [730, 360] on input "375" at bounding box center [735, 365] width 10 height 10
radio input "true"
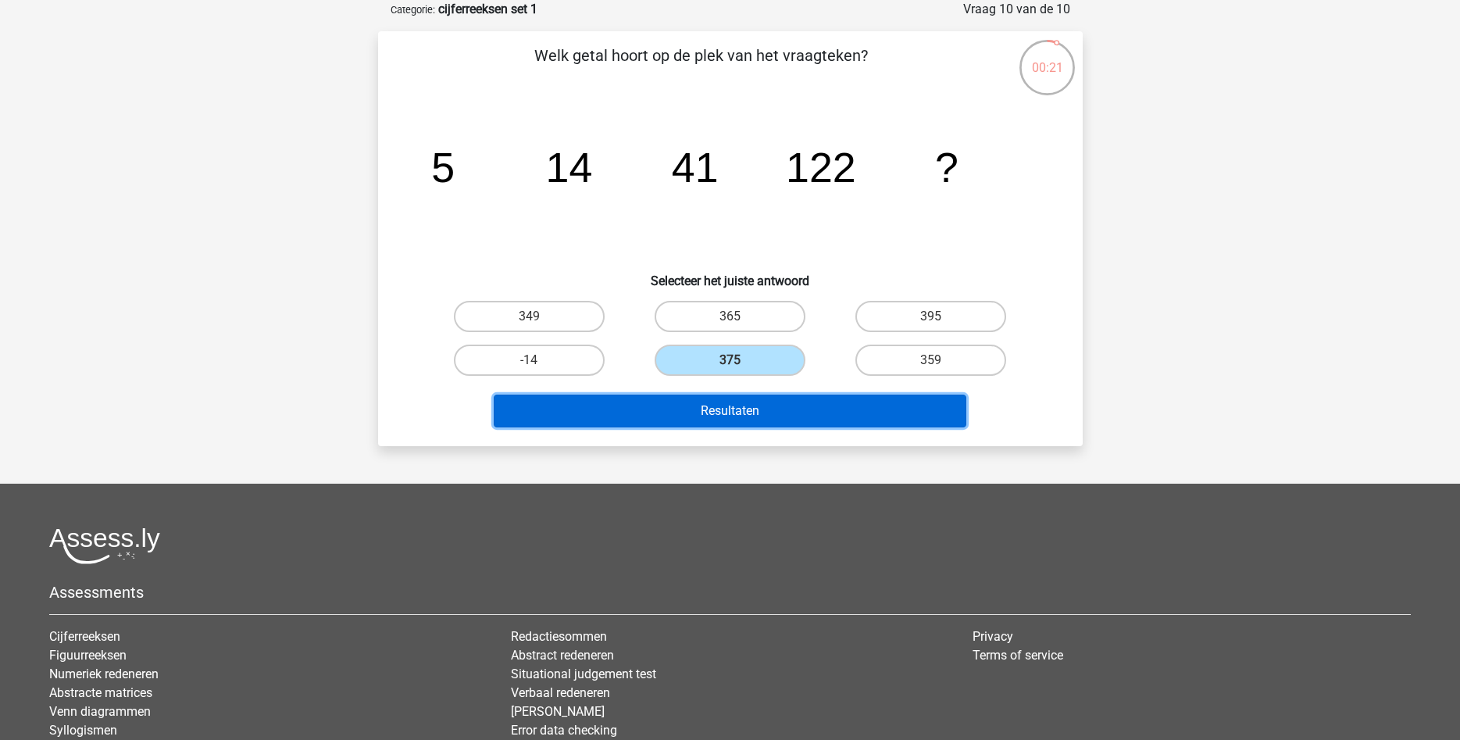
click at [727, 404] on button "Resultaten" at bounding box center [730, 410] width 473 height 33
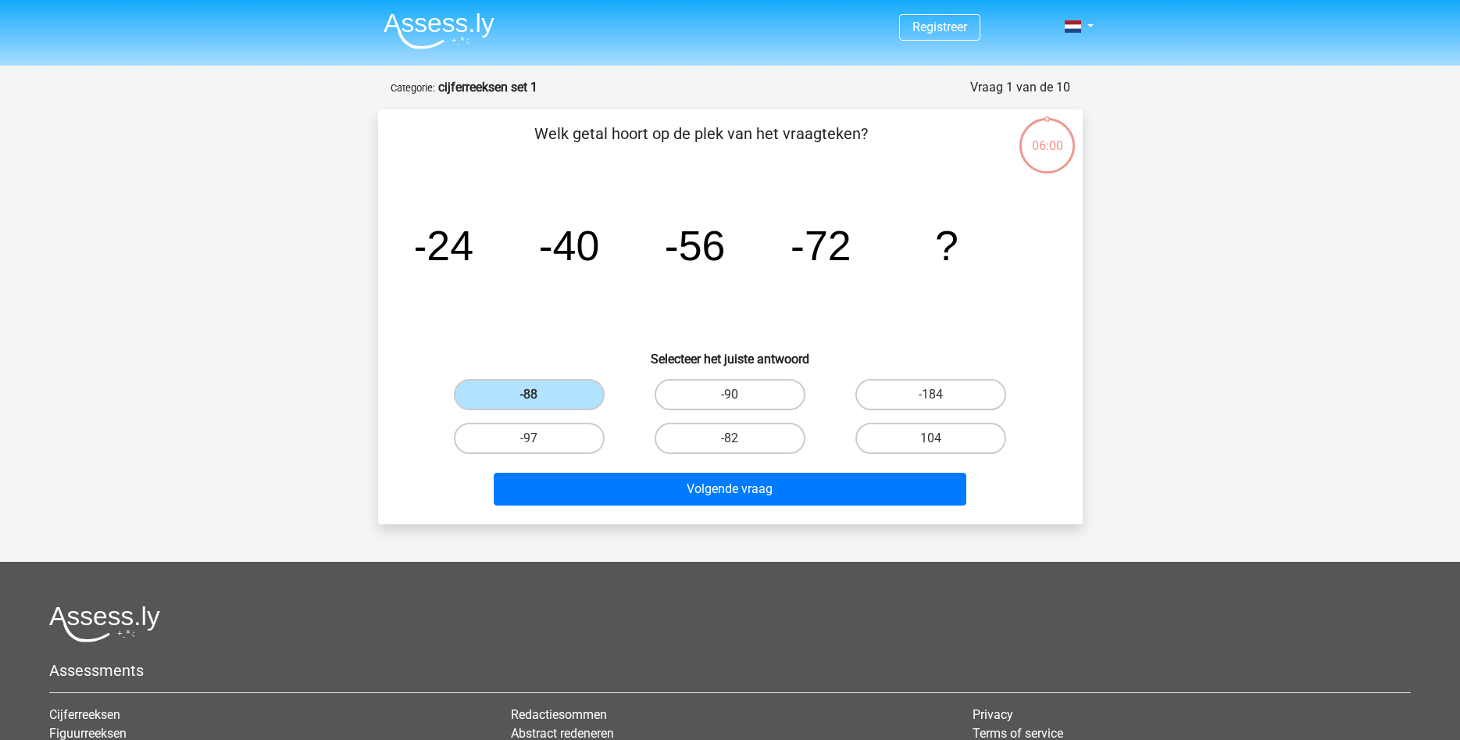
scroll to position [78, 0]
